Goal: Task Accomplishment & Management: Use online tool/utility

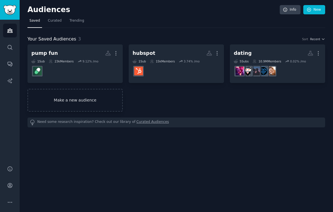
click at [84, 96] on link "Make a new audience" at bounding box center [74, 100] width 95 height 23
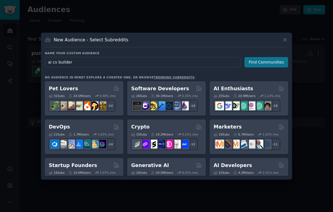
type input "ai cv builder"
click at [259, 63] on button "Find Communities" at bounding box center [267, 62] width 44 height 10
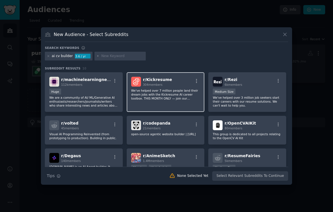
click at [178, 87] on div "r/ Kickresume 304 members We've helped over 7 million people land their dream j…" at bounding box center [166, 92] width 78 height 40
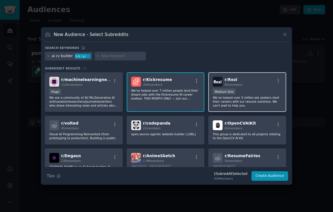
click at [241, 95] on p "We've helped over 3 million job seekers start their careers with our resume sol…" at bounding box center [247, 101] width 69 height 12
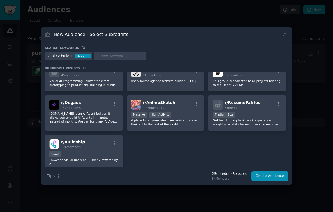
scroll to position [57, 0]
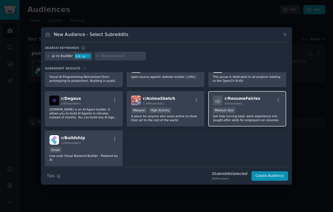
click at [252, 118] on p "Get help turning basic work experience into sought-after skills for employers o…" at bounding box center [247, 118] width 69 height 8
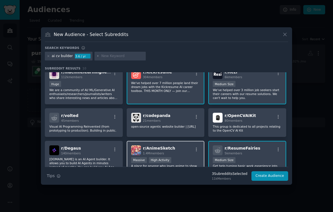
scroll to position [0, 0]
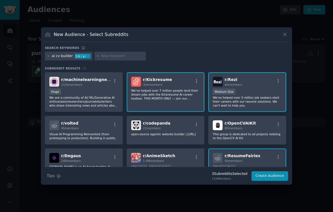
click at [62, 54] on div "ai cv builder" at bounding box center [62, 56] width 21 height 5
click at [62, 56] on div "ai cv builder" at bounding box center [62, 56] width 21 height 5
click at [68, 58] on div "ai cv builder" at bounding box center [62, 56] width 21 height 5
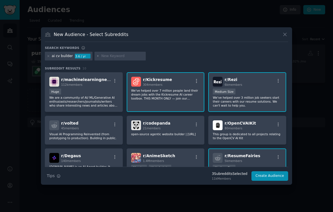
click at [118, 56] on input "text" at bounding box center [122, 56] width 43 height 5
type input "ai resume"
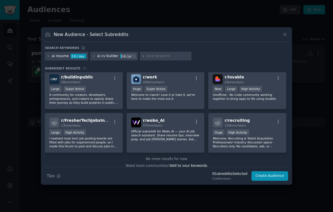
scroll to position [339, 0]
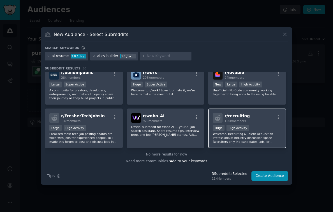
click at [276, 139] on p "Welcome, Recruiting & Talent Acquisition Professionals! Industry discussion spa…" at bounding box center [247, 138] width 69 height 12
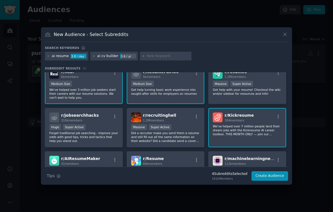
scroll to position [0, 0]
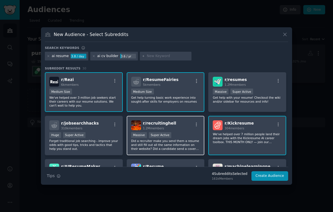
click at [187, 129] on div "r/ recruitinghell 1.2M members" at bounding box center [165, 125] width 69 height 10
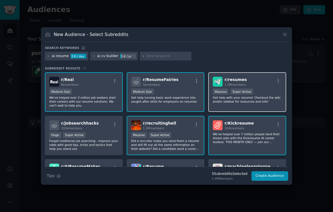
click at [260, 97] on p "Get help with your resume! Checkout the wiki and/or sidebar for resources and i…" at bounding box center [247, 99] width 69 height 8
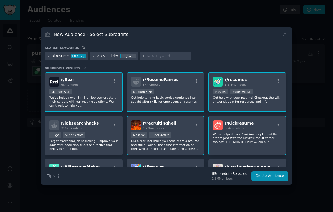
click at [155, 55] on input "text" at bounding box center [168, 56] width 43 height 5
type input "enhancv"
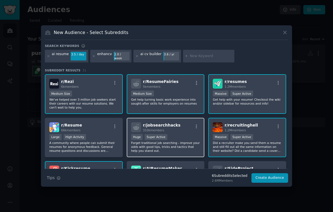
scroll to position [14, 0]
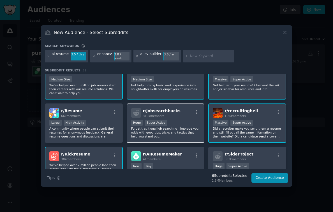
click at [169, 127] on p "Forget traditional job searching - improve your odds with good tips, tricks and…" at bounding box center [165, 132] width 69 height 12
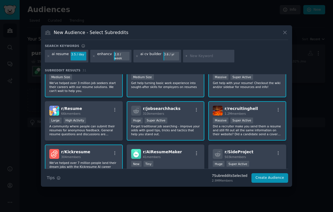
scroll to position [0, 0]
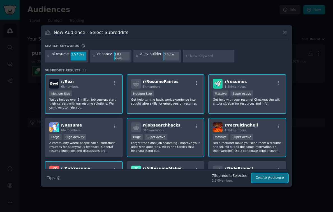
click at [269, 176] on button "Create Audience" at bounding box center [270, 178] width 37 height 10
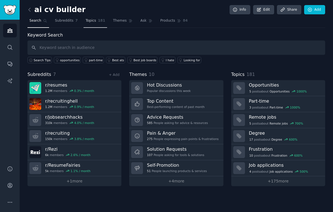
click at [95, 22] on span "Topics" at bounding box center [91, 20] width 10 height 5
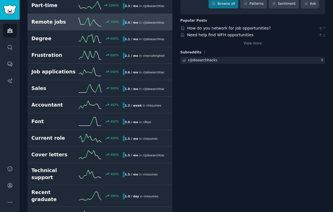
scroll to position [80, 0]
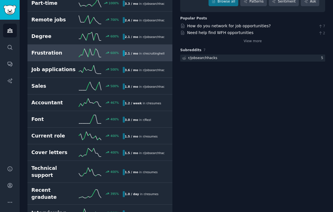
click at [57, 54] on h2 "Frustration" at bounding box center [54, 52] width 46 height 7
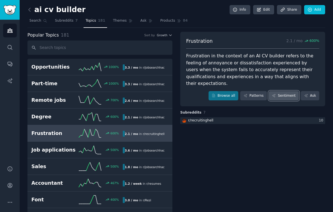
click at [285, 91] on link "Sentiment" at bounding box center [284, 96] width 30 height 10
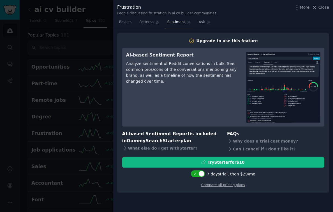
click at [65, 99] on div at bounding box center [166, 106] width 333 height 212
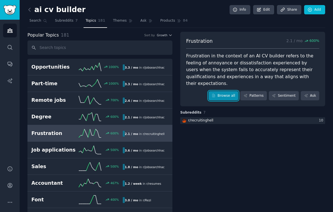
click at [221, 91] on link "Browse all" at bounding box center [224, 96] width 30 height 10
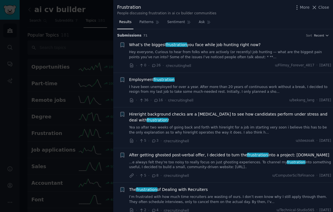
click at [93, 53] on div at bounding box center [166, 106] width 333 height 212
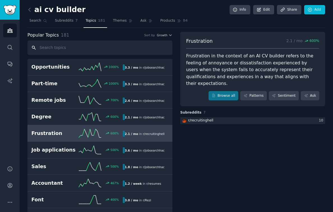
click at [90, 45] on input "text" at bounding box center [99, 47] width 145 height 14
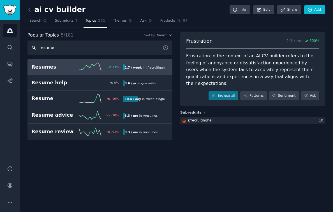
type input "resume"
click at [64, 66] on h2 "Resumes" at bounding box center [54, 66] width 46 height 7
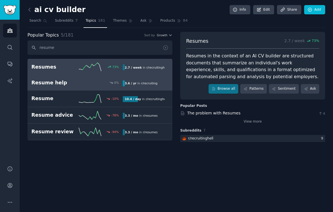
click at [72, 83] on h2 "Resume help" at bounding box center [54, 82] width 46 height 7
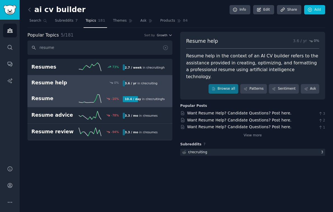
click at [60, 98] on h2 "Resume" at bounding box center [54, 98] width 46 height 7
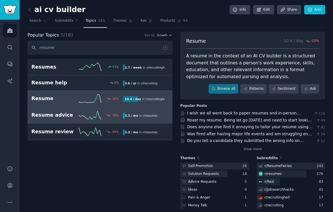
scroll to position [6, 0]
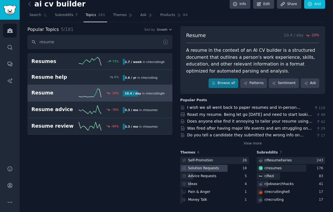
click at [201, 170] on div "Solution Requests" at bounding box center [200, 167] width 40 height 7
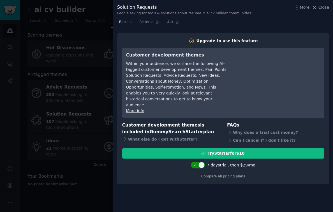
click at [202, 162] on div at bounding box center [202, 165] width 6 height 6
click at [202, 163] on div at bounding box center [201, 164] width 3 height 3
click at [202, 162] on div at bounding box center [202, 165] width 6 height 6
click at [202, 163] on div at bounding box center [201, 164] width 3 height 3
checkbox input "true"
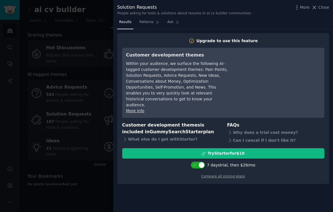
click at [63, 125] on div at bounding box center [166, 106] width 333 height 212
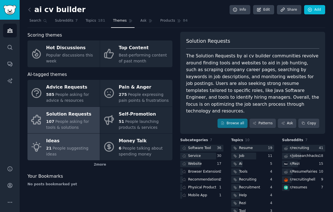
click at [63, 140] on div "Ideas" at bounding box center [71, 140] width 51 height 9
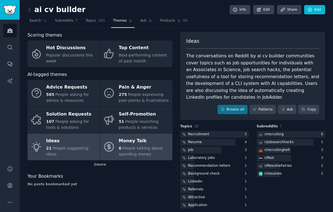
click at [137, 149] on span "People talking about spending money" at bounding box center [141, 151] width 44 height 10
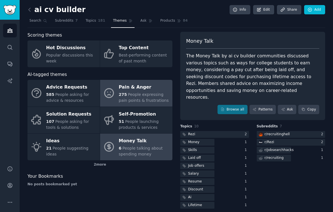
click at [132, 87] on div "Pain & Anger" at bounding box center [144, 87] width 51 height 9
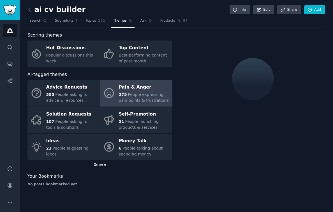
click at [100, 165] on div "2 more" at bounding box center [99, 164] width 145 height 9
